Goal: Information Seeking & Learning: Find specific fact

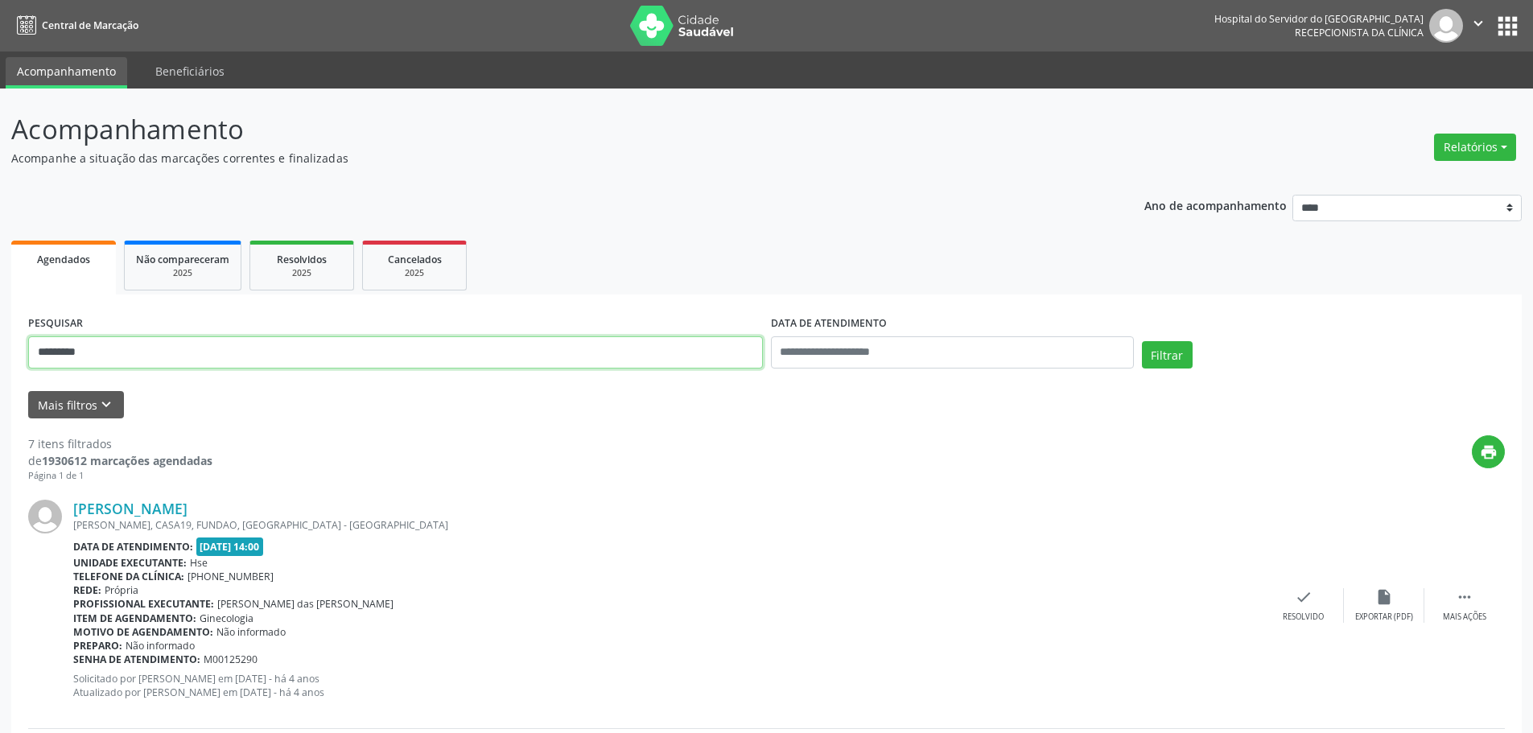
drag, startPoint x: 191, startPoint y: 355, endPoint x: 0, endPoint y: 348, distance: 190.8
click at [1142, 341] on button "Filtrar" at bounding box center [1167, 354] width 51 height 27
click at [165, 518] on div "Endereço não localizado" at bounding box center [668, 525] width 1190 height 14
click at [167, 510] on link "[PERSON_NAME]" at bounding box center [130, 509] width 114 height 18
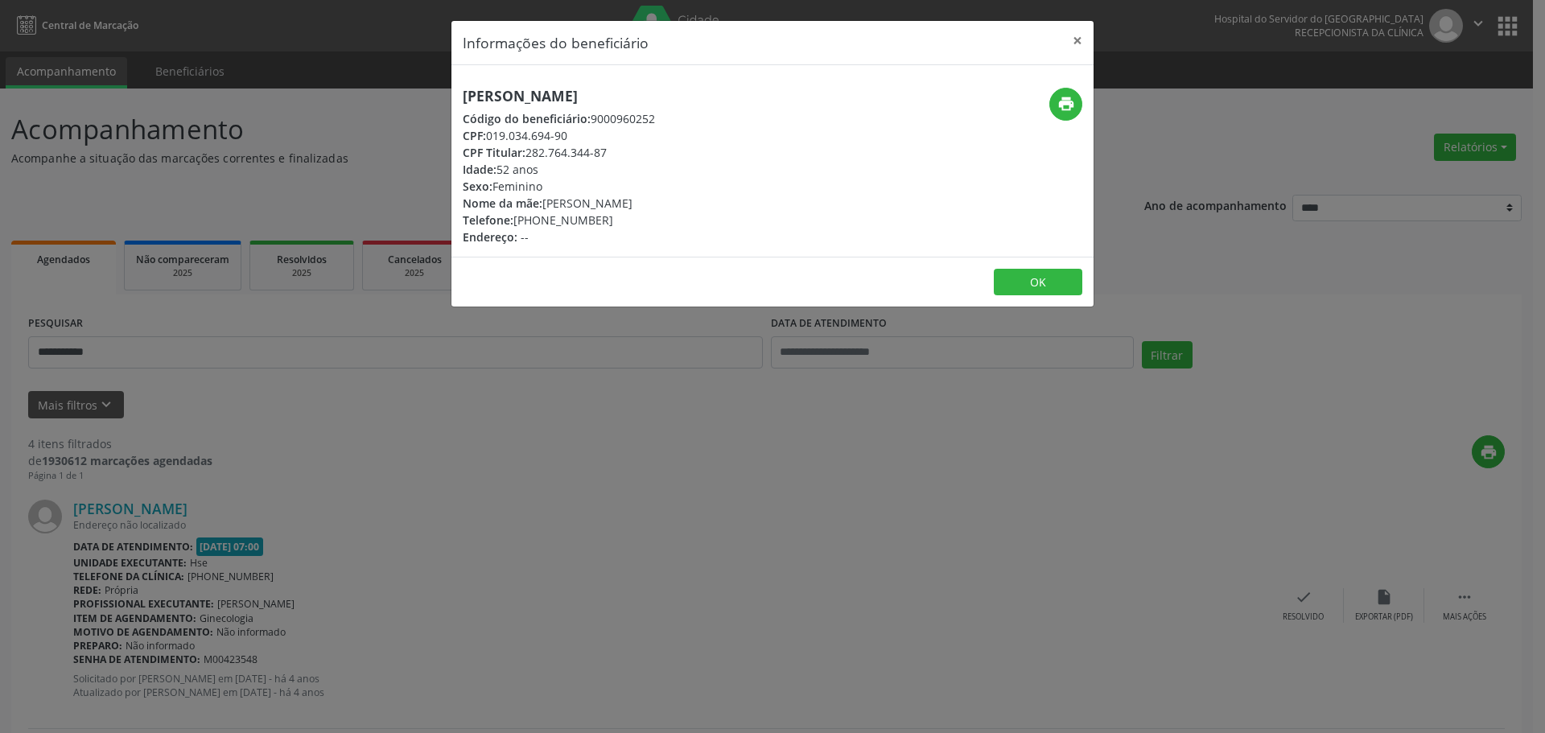
drag, startPoint x: 759, startPoint y: 101, endPoint x: 426, endPoint y: 73, distance: 334.3
click at [426, 73] on div "Informações do beneficiário × [PERSON_NAME] Código do beneficiário: 9000960252 …" at bounding box center [772, 366] width 1545 height 733
copy h5 "[PERSON_NAME]"
drag, startPoint x: 619, startPoint y: 146, endPoint x: 527, endPoint y: 146, distance: 91.7
click at [527, 146] on div "CPF Titular: 282.764.344-87" at bounding box center [559, 152] width 192 height 17
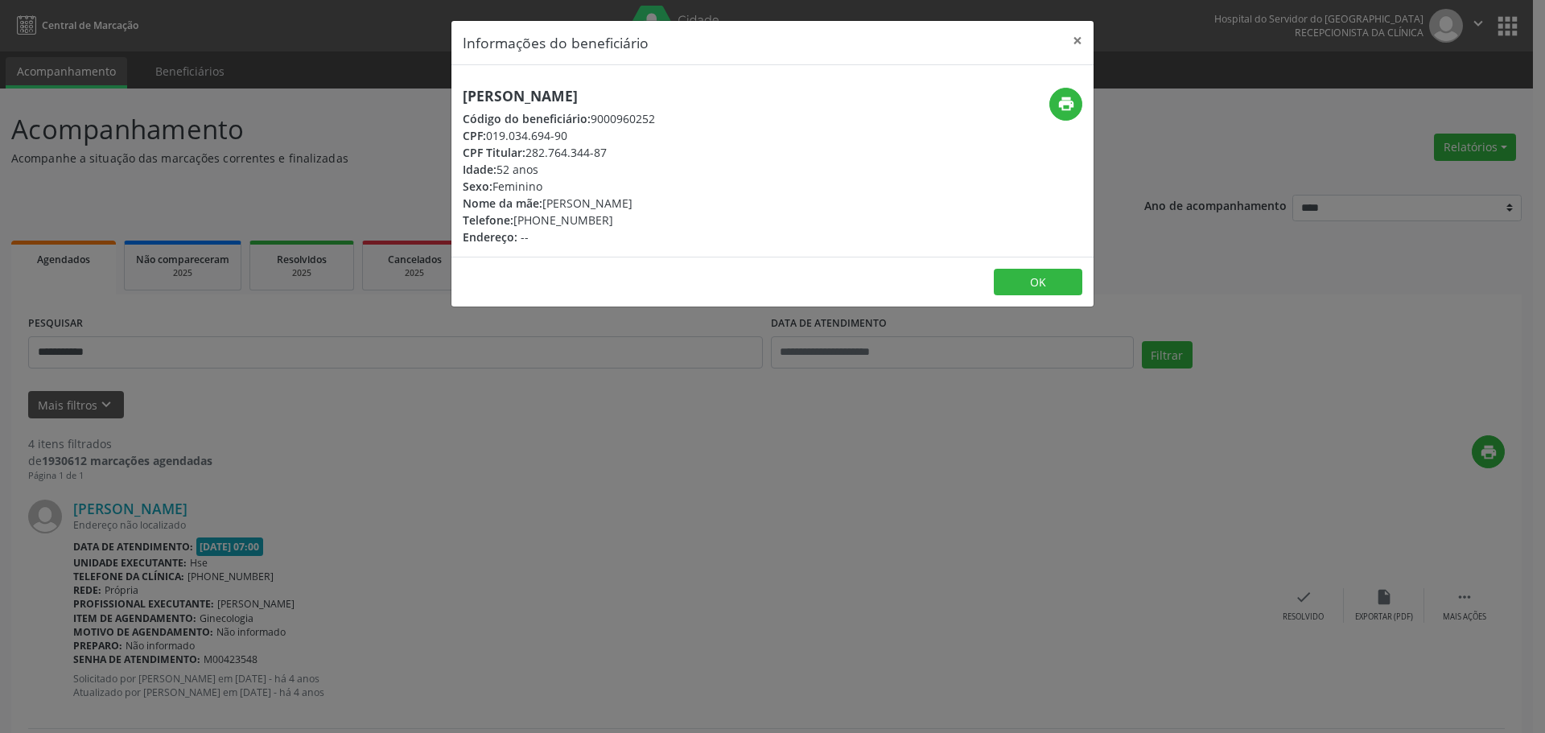
copy div "282.764.344-87"
drag, startPoint x: 609, startPoint y: 219, endPoint x: 541, endPoint y: 222, distance: 68.5
click at [541, 222] on div "Telefone: [PHONE_NUMBER]" at bounding box center [559, 220] width 192 height 17
copy div "98834-6716"
click at [1074, 115] on button "print" at bounding box center [1065, 104] width 33 height 33
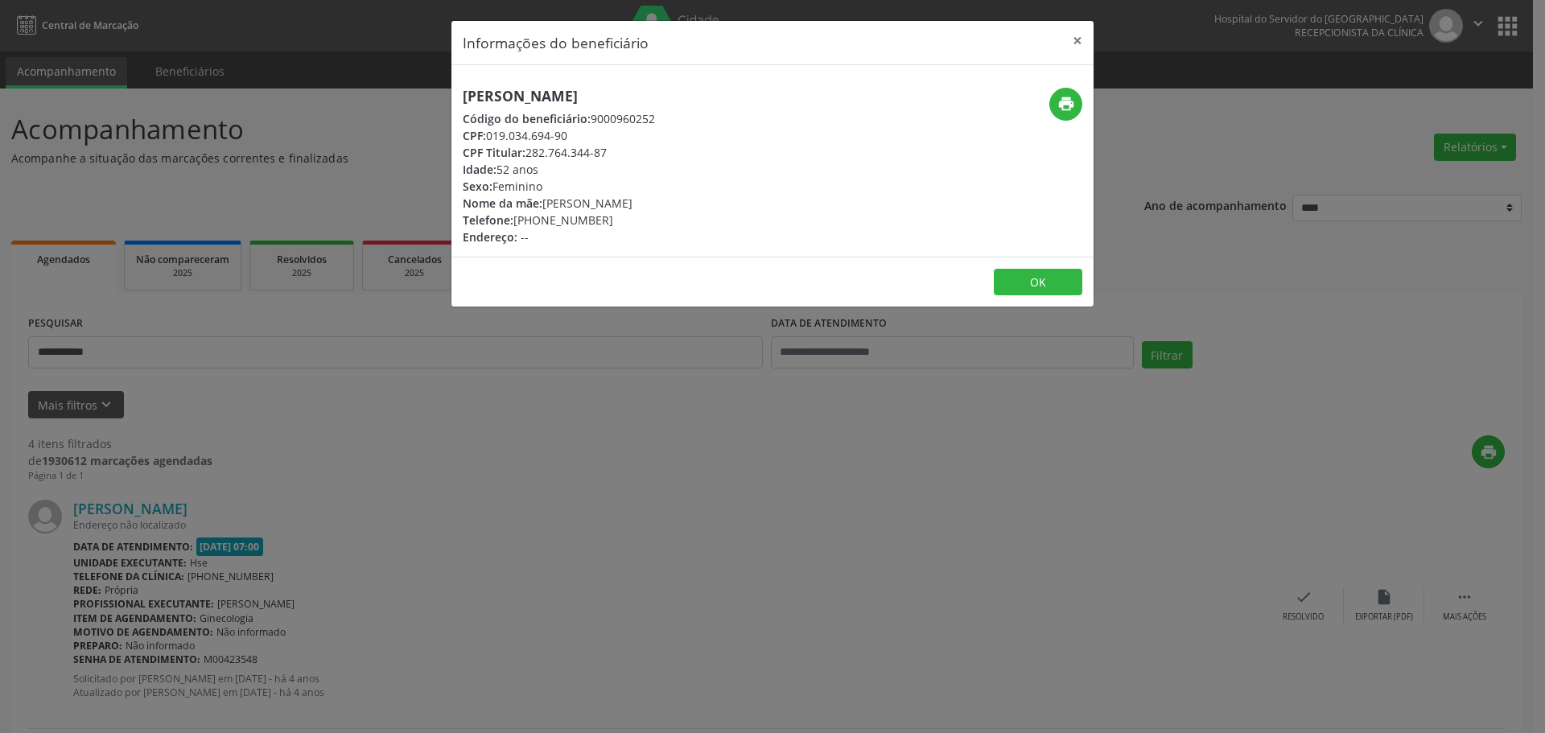
drag, startPoint x: 667, startPoint y: 134, endPoint x: 492, endPoint y: 139, distance: 175.5
click at [492, 139] on div "CPF: 019.034.694-90" at bounding box center [559, 135] width 192 height 17
copy div "019.034.694-90"
click at [585, 159] on div "CPF Titular: 282.764.344-87" at bounding box center [559, 152] width 192 height 17
drag, startPoint x: 573, startPoint y: 137, endPoint x: 489, endPoint y: 134, distance: 83.7
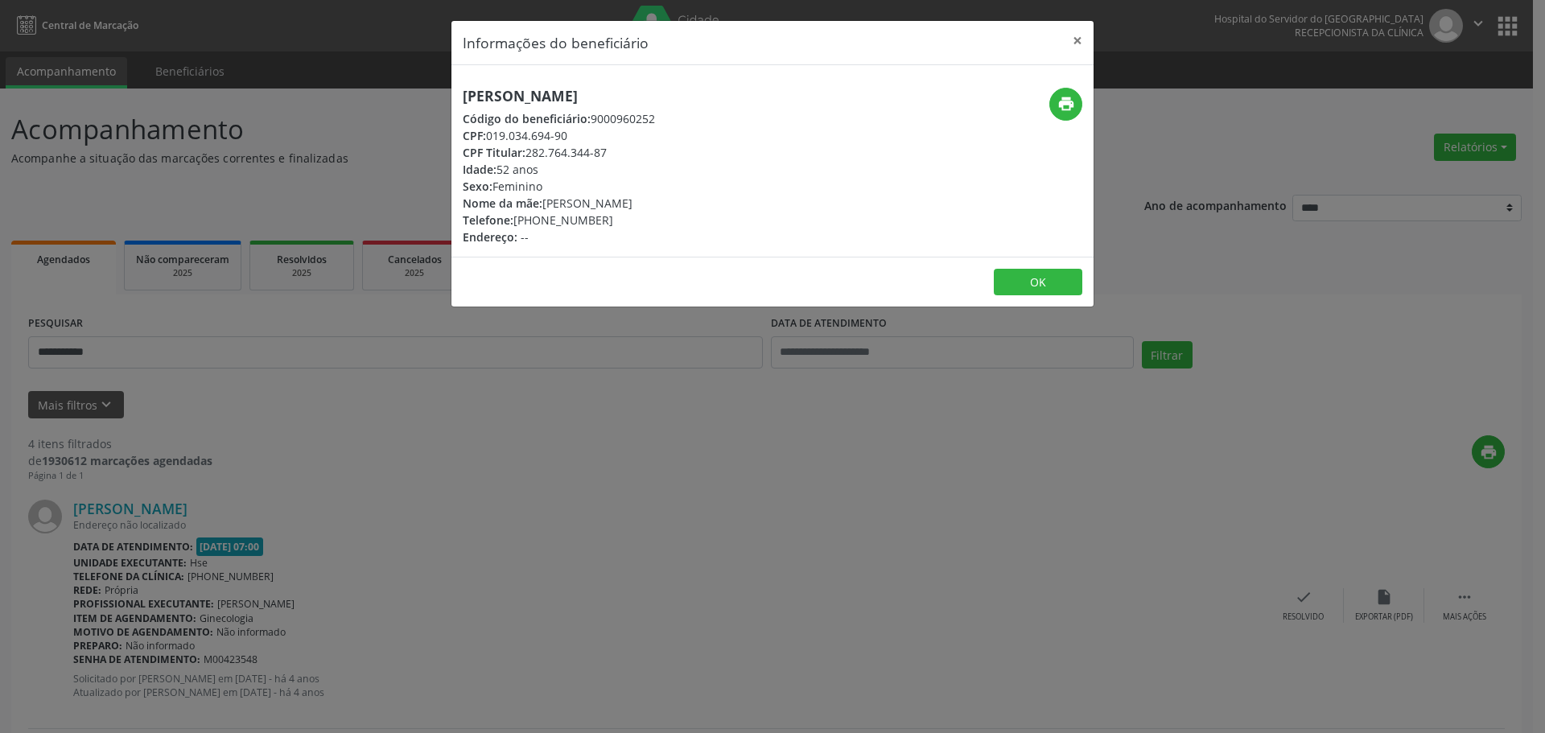
click at [489, 134] on div "CPF: 019.034.694-90" at bounding box center [559, 135] width 192 height 17
copy div "019.034.694-90"
click at [1057, 44] on header "Informações do beneficiário ×" at bounding box center [772, 43] width 642 height 44
click at [1065, 44] on button "×" at bounding box center [1077, 40] width 32 height 39
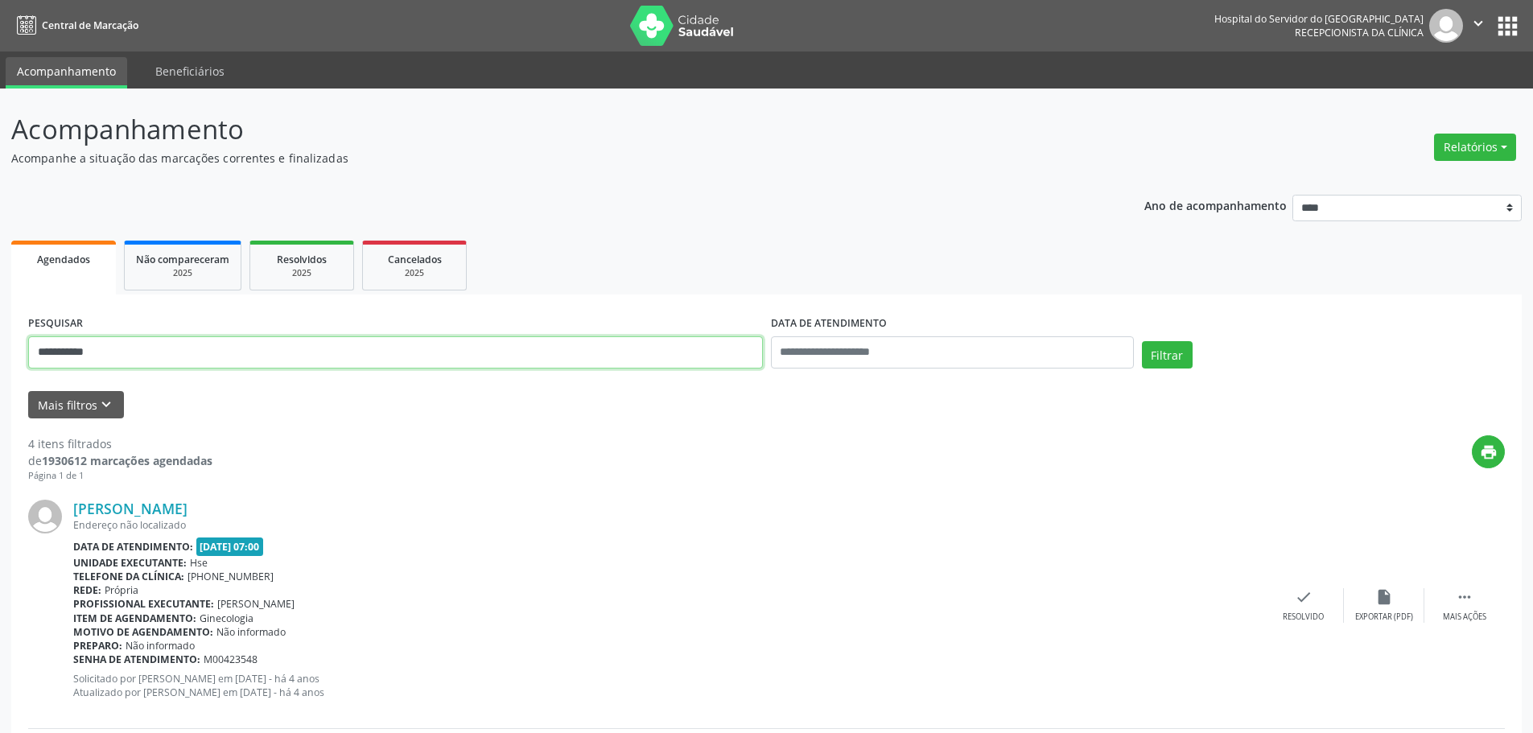
drag, startPoint x: 343, startPoint y: 356, endPoint x: 0, endPoint y: 367, distance: 343.0
paste input "***"
click at [1142, 341] on button "Filtrar" at bounding box center [1167, 354] width 51 height 27
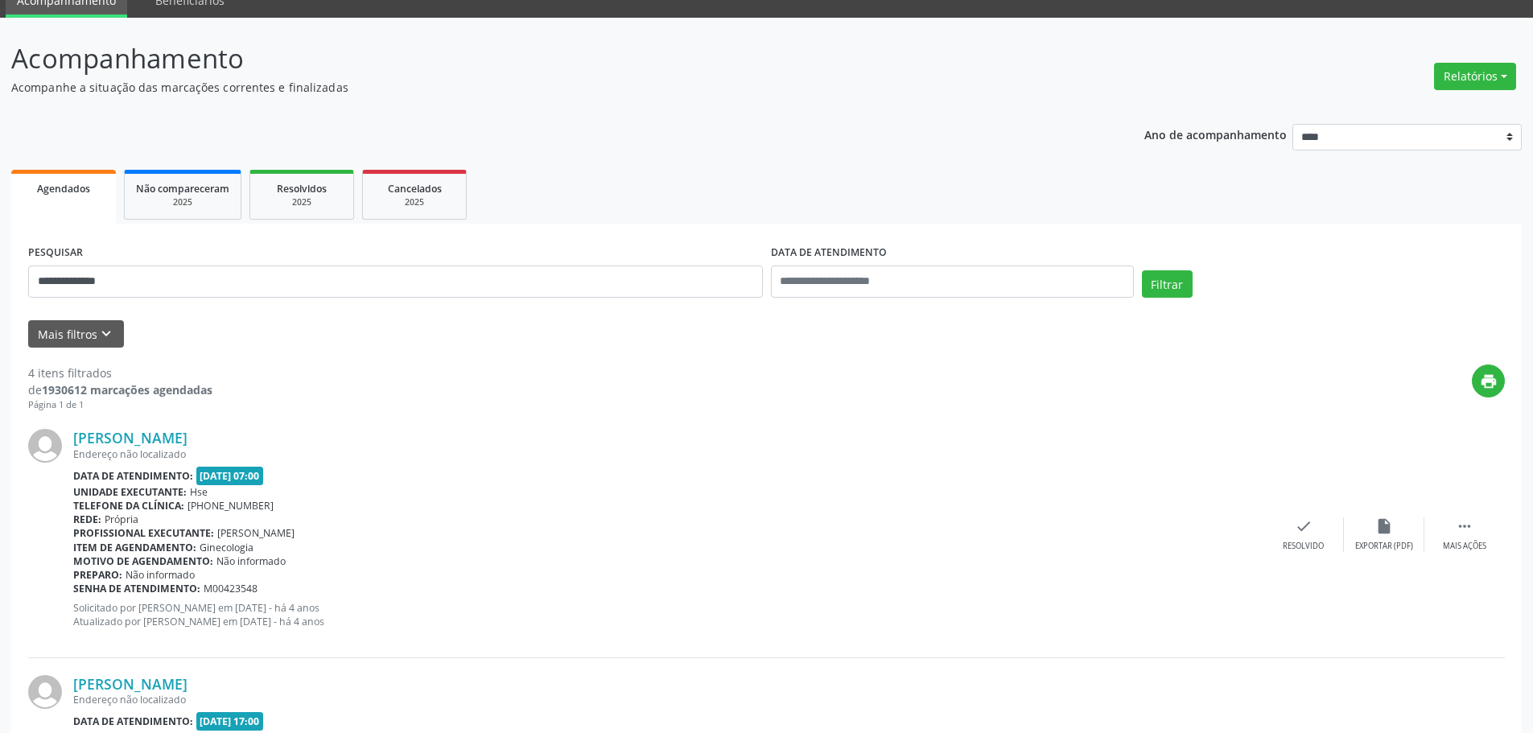
scroll to position [80, 0]
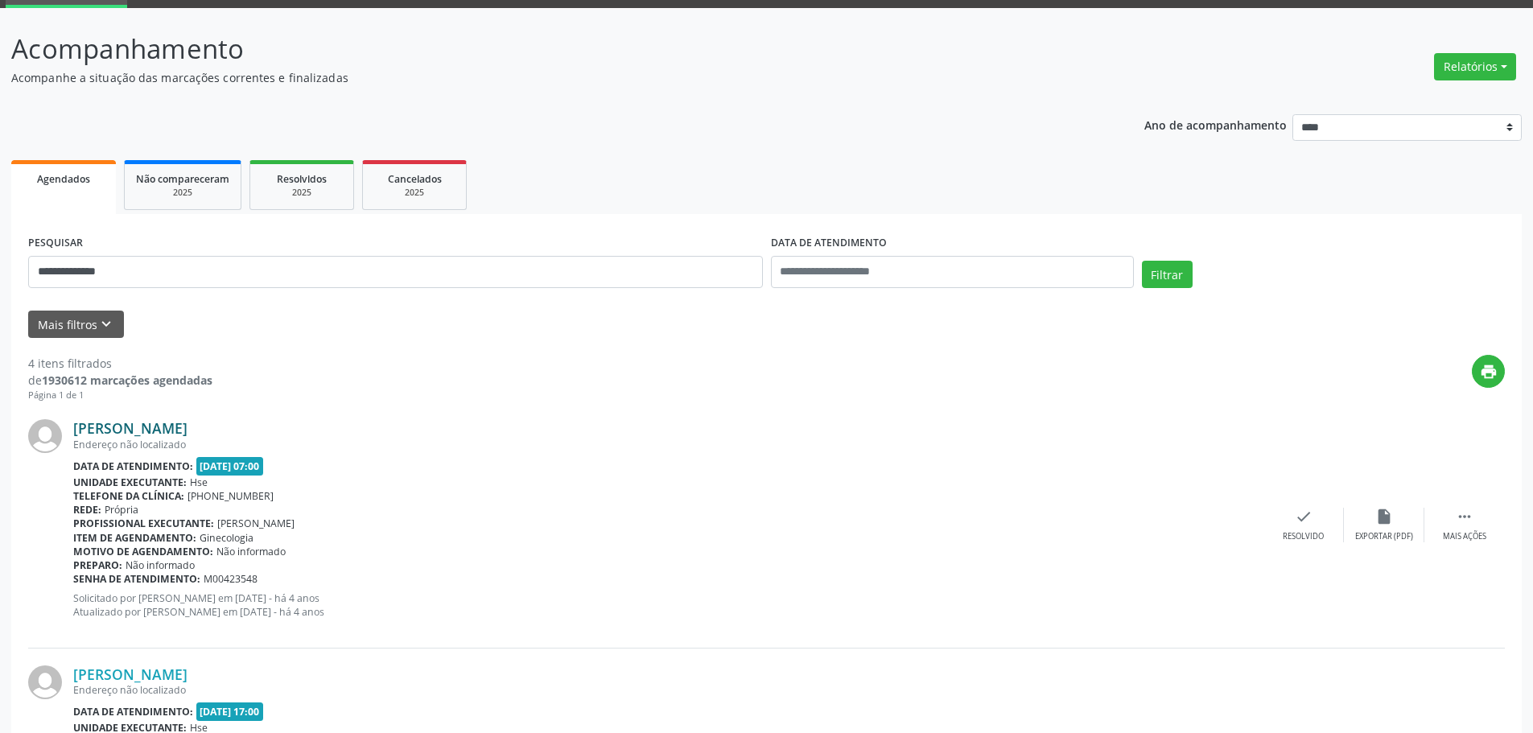
click at [131, 422] on link "[PERSON_NAME]" at bounding box center [130, 428] width 114 height 18
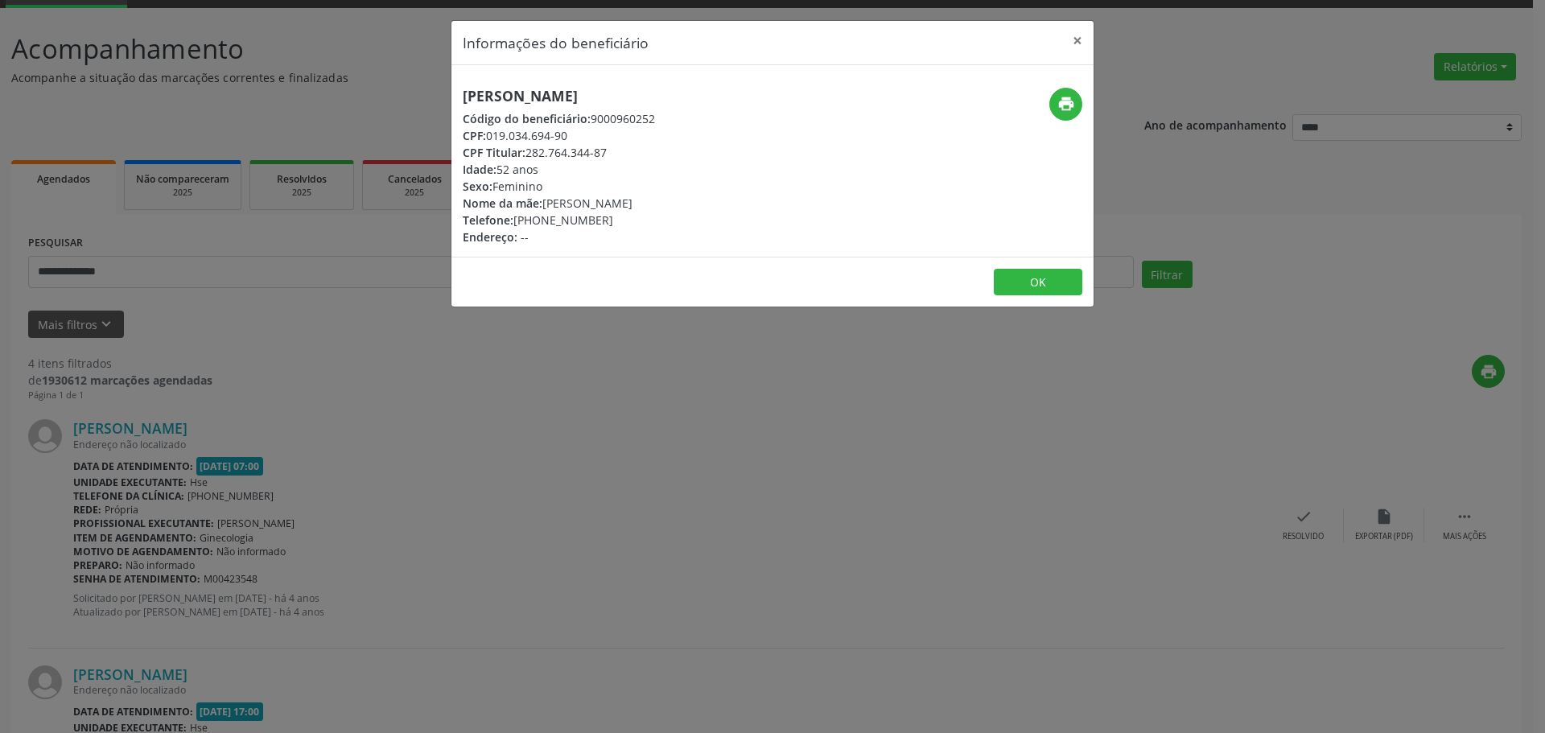
drag, startPoint x: 628, startPoint y: 146, endPoint x: 526, endPoint y: 153, distance: 102.5
click at [526, 153] on div "CPF Titular: 282.764.344-87" at bounding box center [559, 152] width 192 height 17
copy div "282.764.344-87"
click at [1078, 41] on button "×" at bounding box center [1077, 40] width 32 height 39
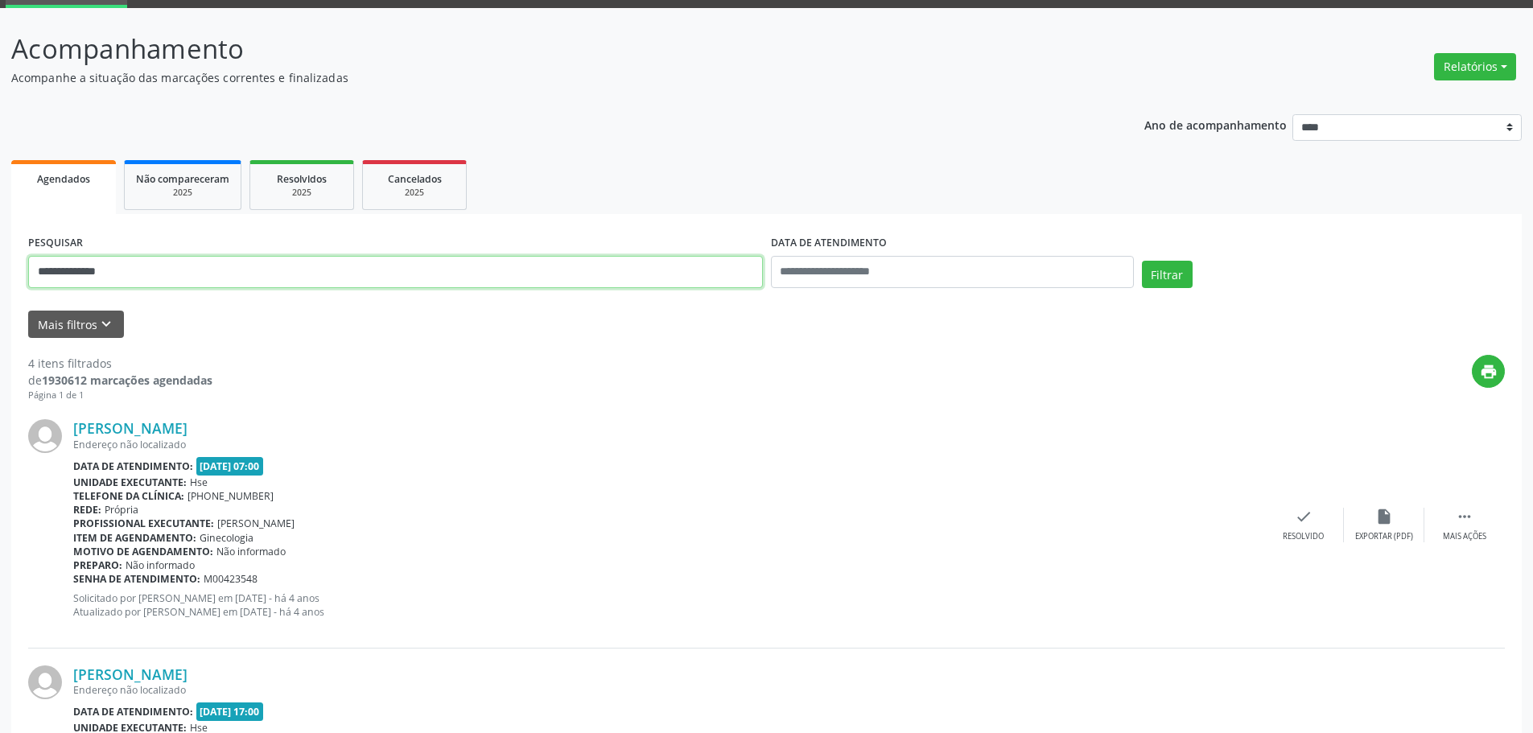
drag, startPoint x: 332, startPoint y: 256, endPoint x: 301, endPoint y: 274, distance: 35.3
click at [315, 260] on input "**********" at bounding box center [395, 272] width 735 height 32
click at [278, 290] on div "**********" at bounding box center [395, 265] width 743 height 68
drag, startPoint x: 257, startPoint y: 280, endPoint x: 0, endPoint y: 282, distance: 257.5
click at [0, 282] on div "**********" at bounding box center [766, 710] width 1533 height 1405
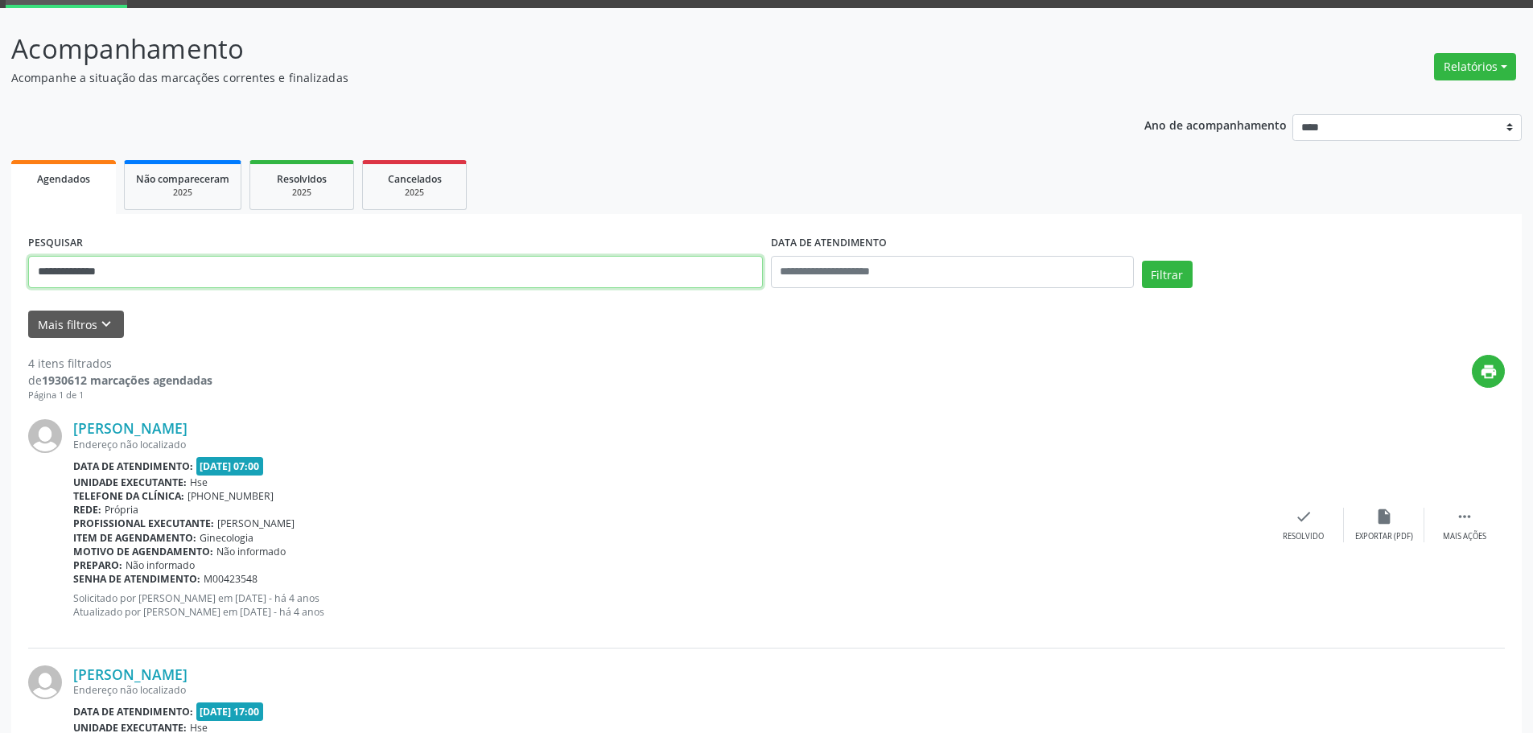
paste input "text"
type input "**********"
click at [1142, 261] on button "Filtrar" at bounding box center [1167, 274] width 51 height 27
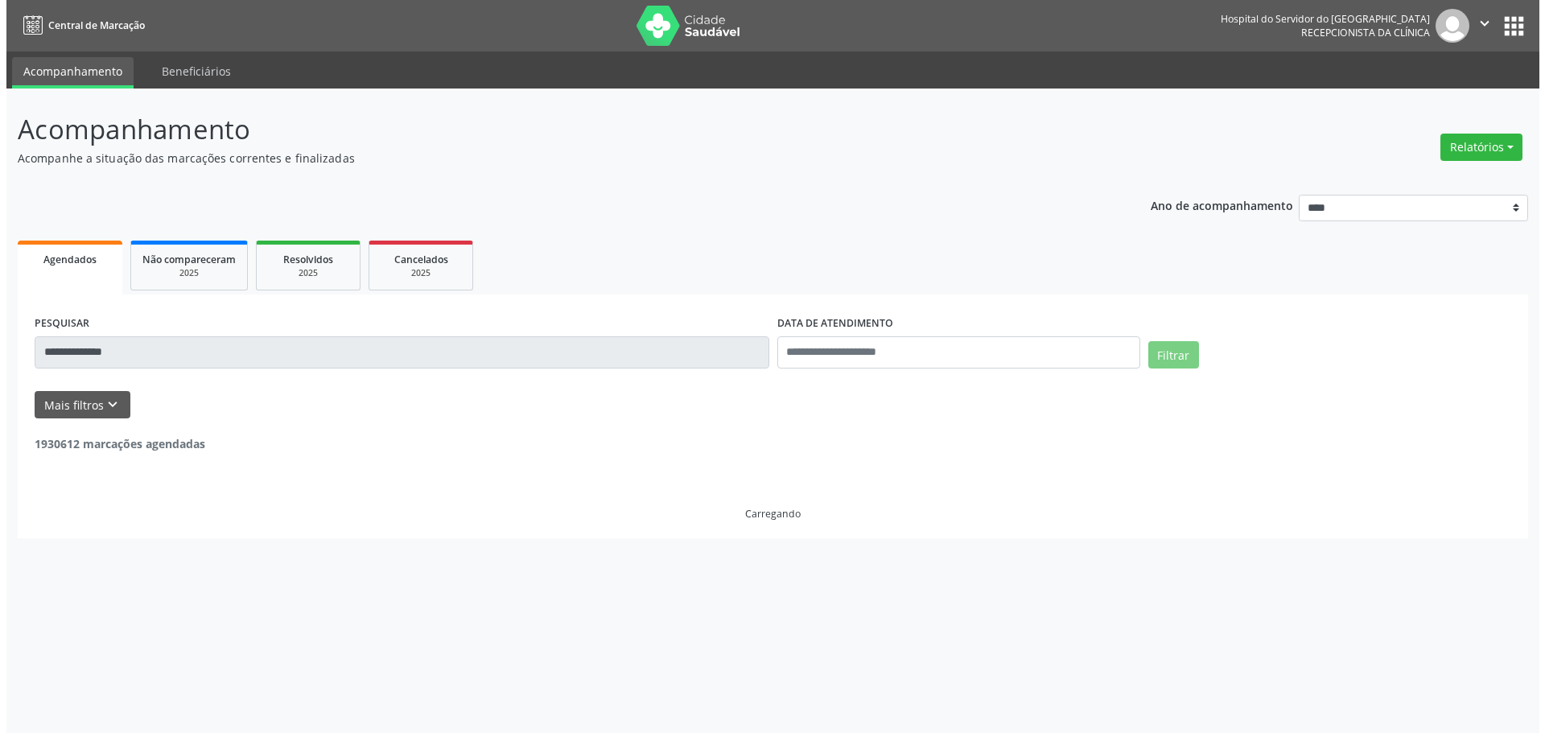
scroll to position [0, 0]
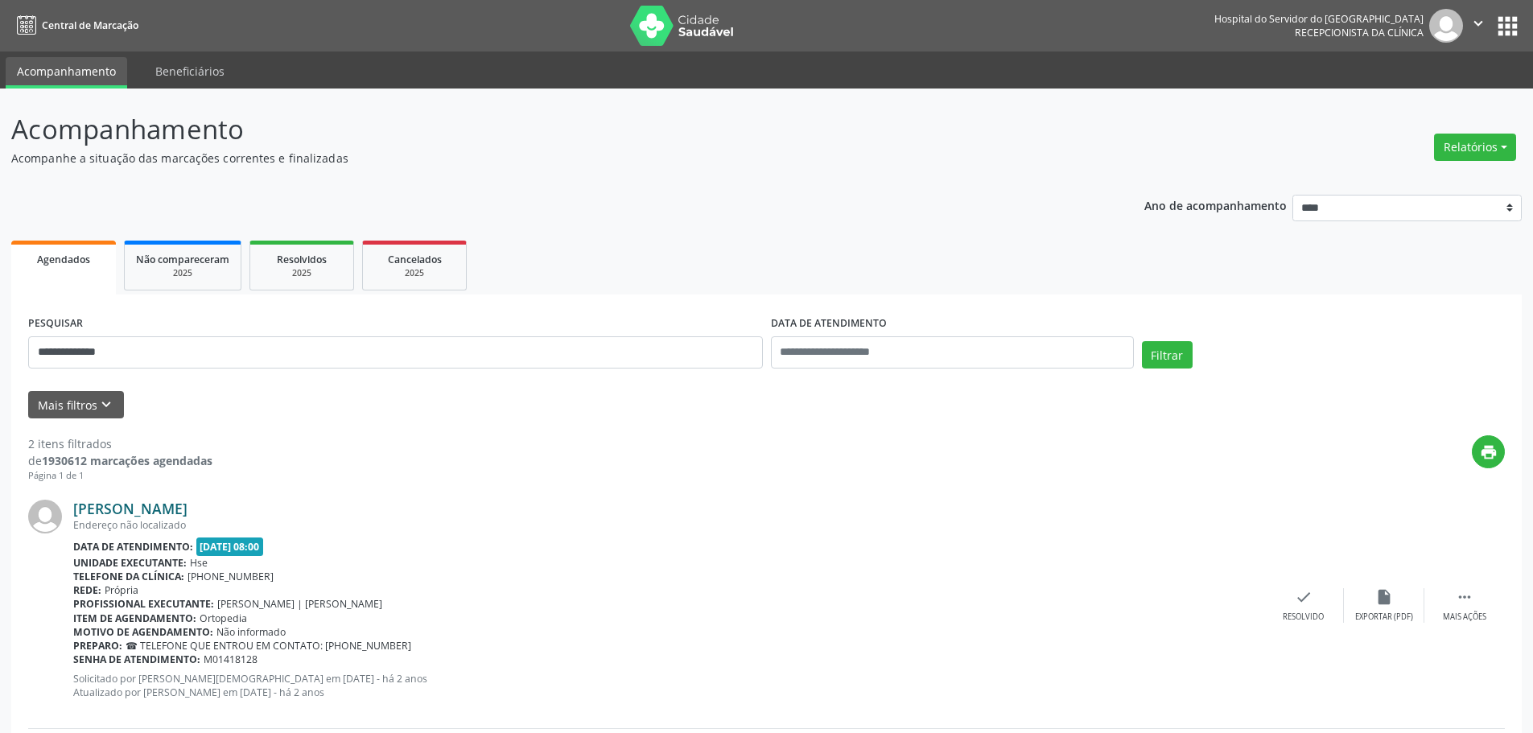
click at [179, 506] on link "[PERSON_NAME]" at bounding box center [130, 509] width 114 height 18
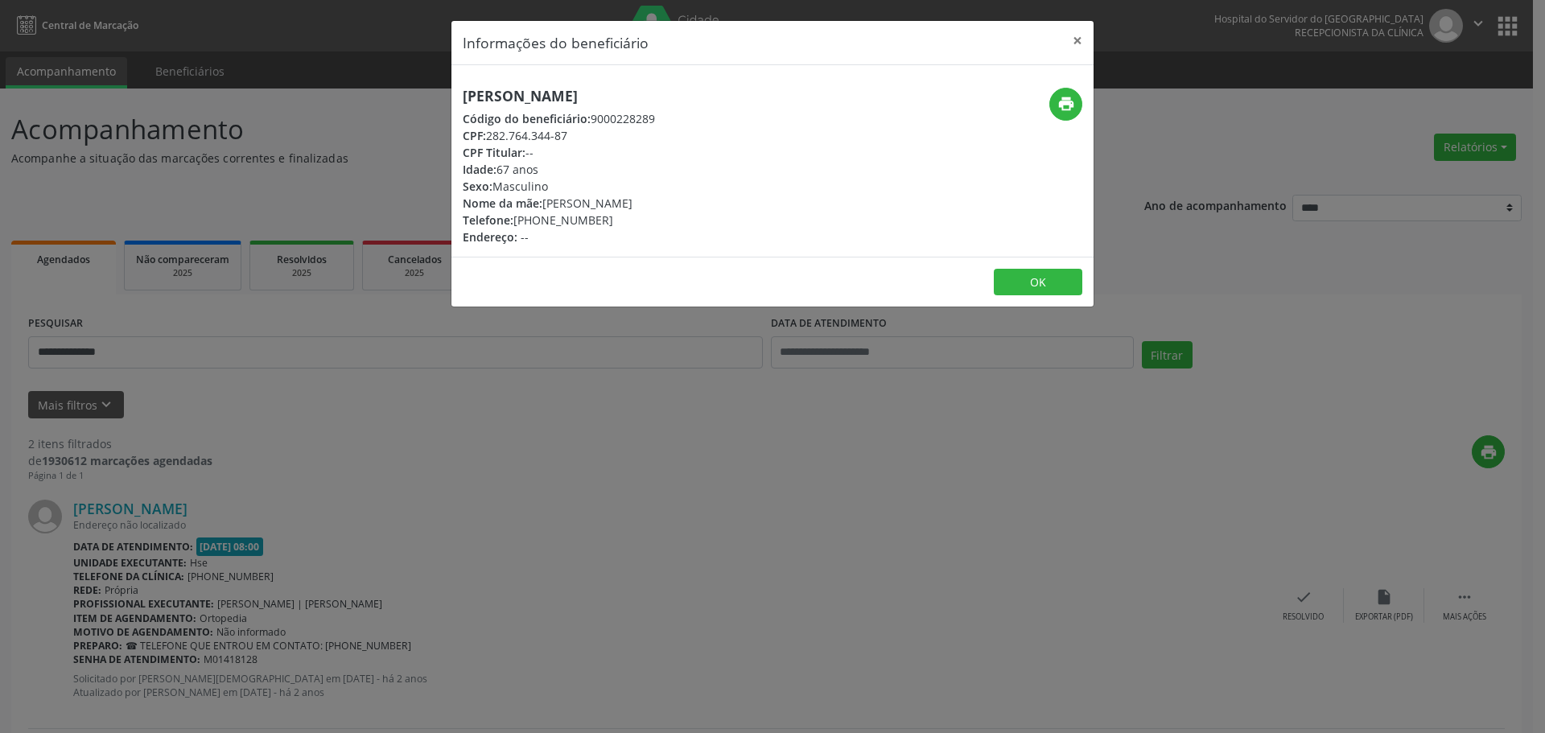
drag, startPoint x: 740, startPoint y: 87, endPoint x: 422, endPoint y: 87, distance: 317.0
click at [422, 87] on div "Informações do beneficiário × [PERSON_NAME] Código do beneficiário: 9000228289 …" at bounding box center [772, 366] width 1545 height 733
copy h5 "[PERSON_NAME]"
